Goal: Find contact information: Find contact information

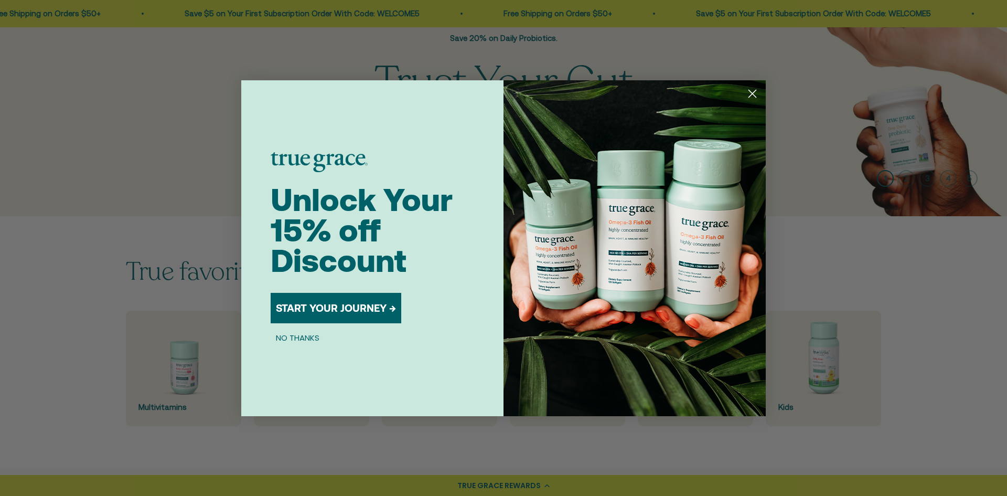
click at [752, 95] on circle "Close dialog" at bounding box center [752, 92] width 17 height 17
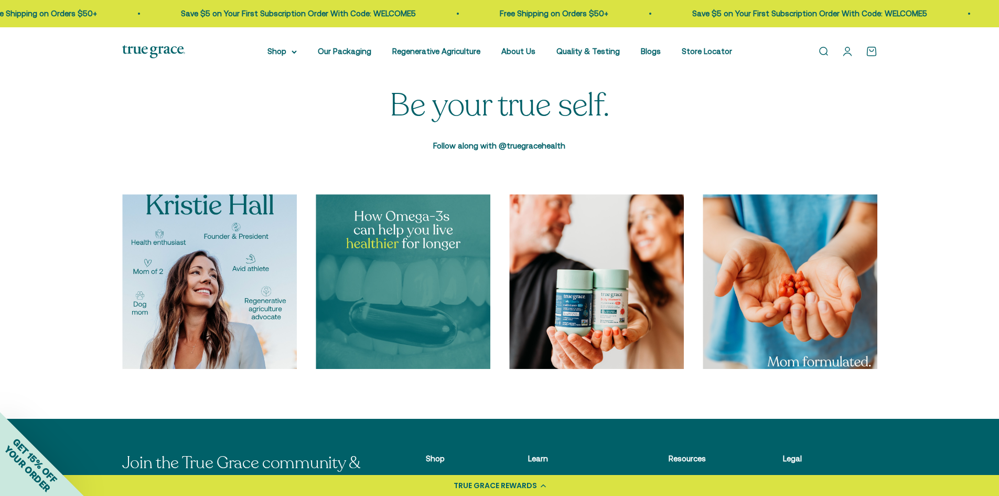
scroll to position [3619, 0]
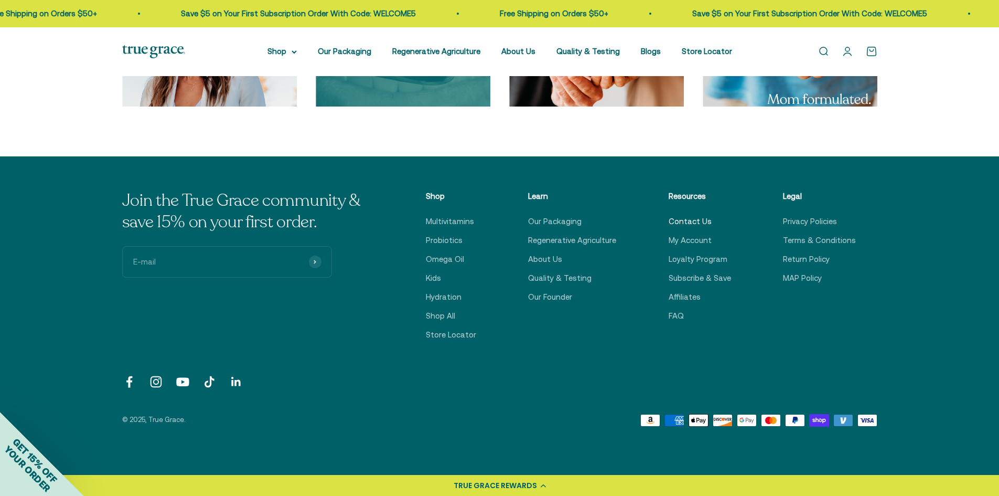
click at [693, 223] on link "Contact Us" at bounding box center [690, 221] width 43 height 13
